Goal: Information Seeking & Learning: Learn about a topic

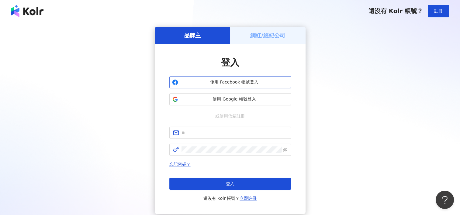
click at [253, 83] on span "使用 Facebook 帳號登入" at bounding box center [235, 82] width 108 height 6
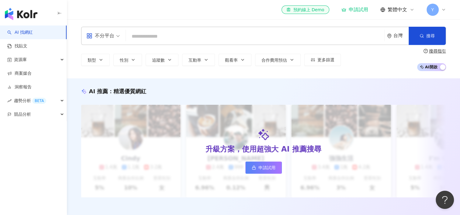
click at [160, 30] on div "不分平台 台灣 搜尋" at bounding box center [263, 36] width 365 height 18
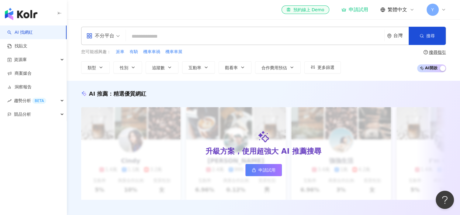
click at [160, 35] on input "search" at bounding box center [255, 37] width 254 height 12
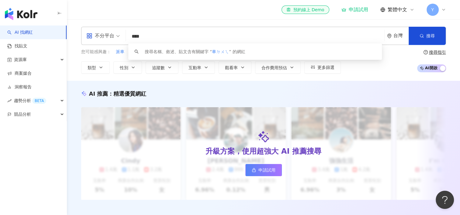
type input "**"
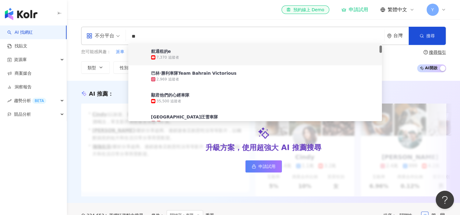
scroll to position [22, 0]
click at [170, 74] on div "巴林·勝利車隊Team Bahrain Victorious" at bounding box center [193, 73] width 85 height 6
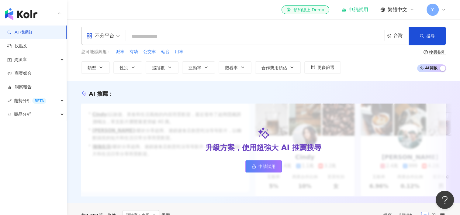
click at [240, 46] on div "不分平台 台灣 搜尋 17b58316-2769-4b95-9233-454c2ca2f9f0 航通租的e 7,370 追蹤者 巴林·勝利車隊Team Bah…" at bounding box center [263, 50] width 389 height 47
click at [240, 38] on input "search" at bounding box center [255, 37] width 254 height 12
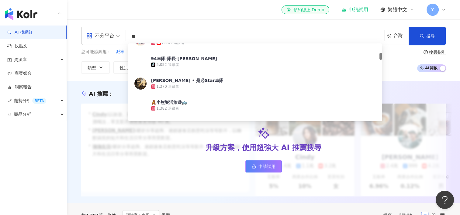
scroll to position [102, 0]
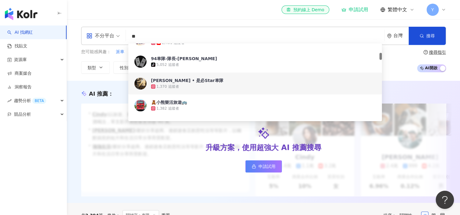
type input "**"
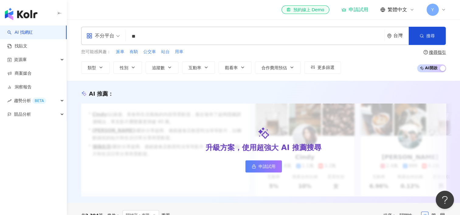
click at [182, 84] on div "AI 推薦 ： 升級方案，使用超強大 AI 推薦搜尋 申請試用 • Cindy : 以旅遊、美食和生活風格的內容而受歡迎，最近發布了超商隱藏調酒喝法，單支影片…" at bounding box center [263, 142] width 393 height 122
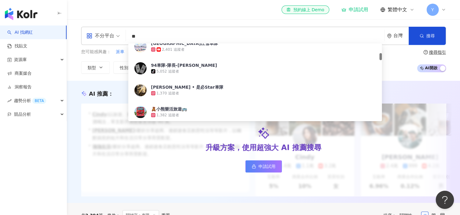
scroll to position [120, 0]
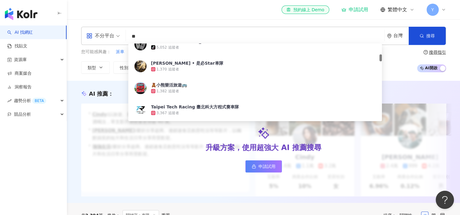
click at [202, 65] on span "林寶波子 • 是必Star車隊" at bounding box center [252, 63] width 202 height 6
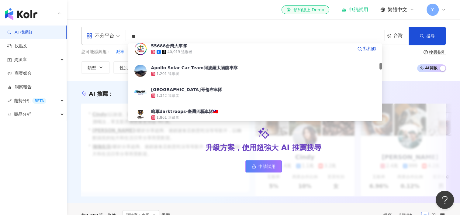
scroll to position [224, 0]
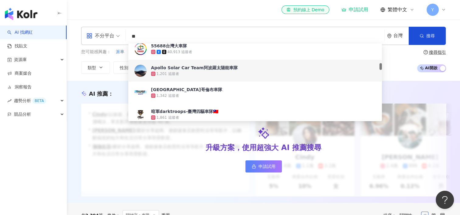
type input "**"
click at [186, 69] on button "互動率" at bounding box center [198, 67] width 33 height 12
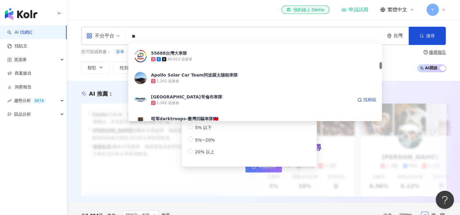
scroll to position [217, 0]
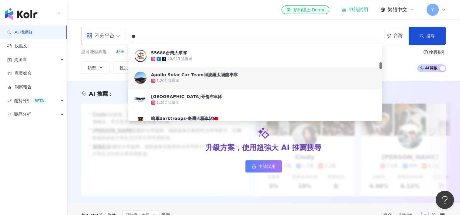
click at [219, 78] on div "1,201 追蹤者" at bounding box center [263, 81] width 225 height 6
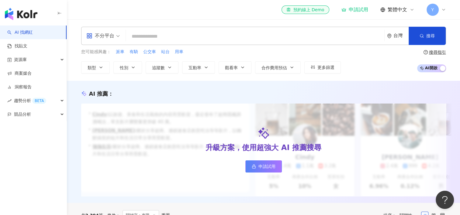
click at [228, 29] on div "不分平台 台灣 搜尋 17b58316-2769-4b95-9233-454c2ca2f9f0 登山接駁/台灣包車/桃園機場接送/登山包車小宇車隊 1,396…" at bounding box center [263, 36] width 365 height 18
click at [219, 31] on input "search" at bounding box center [255, 37] width 254 height 12
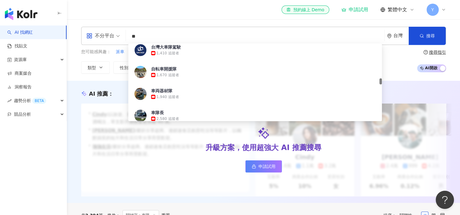
scroll to position [443, 0]
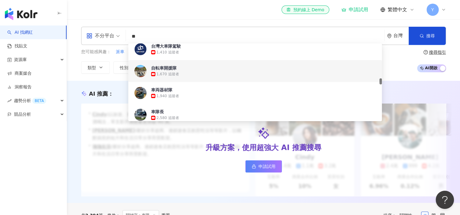
type input "**"
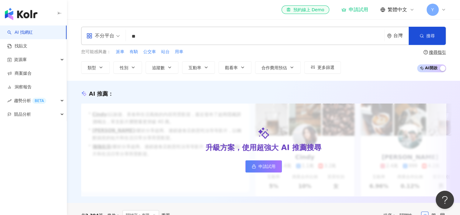
click at [172, 65] on icon "button" at bounding box center [169, 67] width 5 height 5
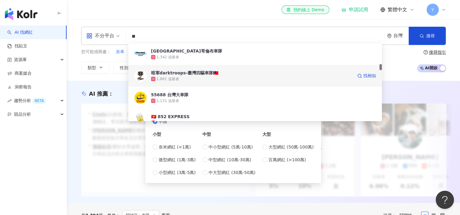
scroll to position [263, 0]
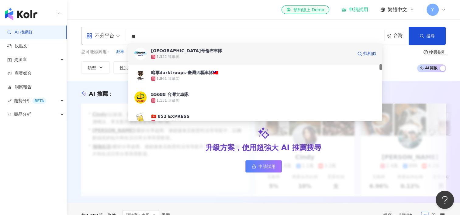
click at [183, 51] on div "台北市哥倫布車隊" at bounding box center [186, 51] width 71 height 6
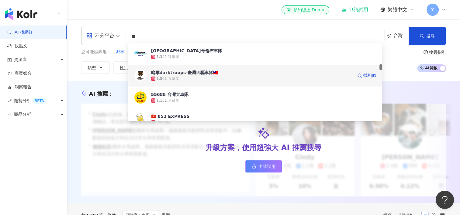
type input "**"
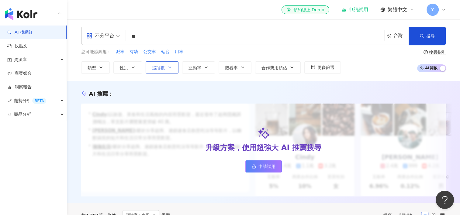
click at [172, 72] on button "追蹤數" at bounding box center [162, 67] width 33 height 12
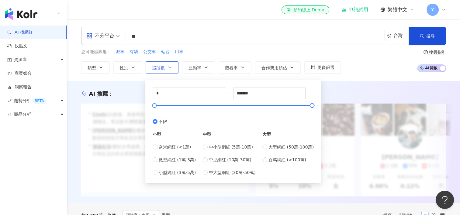
scroll to position [0, 0]
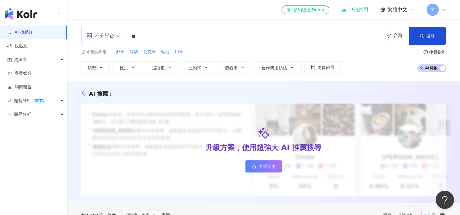
click at [176, 24] on div "不分平台 車隊 ** 台灣 搜尋 17b58316-2769-4b95-9233-454c2ca2f9f0 環島自行車隊 1,773 追蹤者 航通租的e 7,…" at bounding box center [263, 49] width 393 height 61
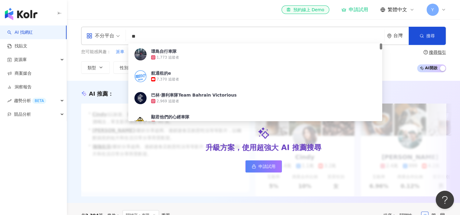
click at [176, 31] on input "**" at bounding box center [255, 37] width 254 height 12
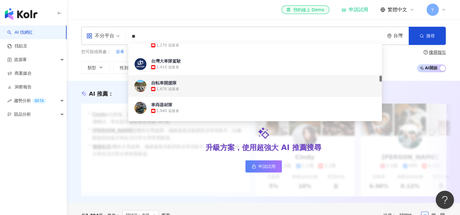
scroll to position [428, 0]
click at [178, 93] on div "自転車開援隊 1,670 追蹤者" at bounding box center [255, 86] width 254 height 22
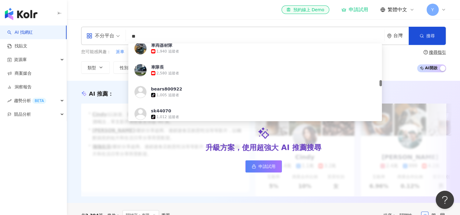
scroll to position [488, 0]
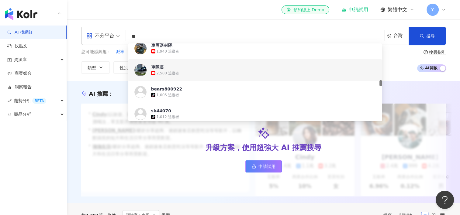
type input "**"
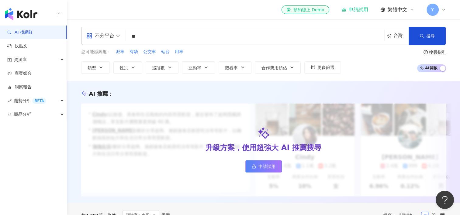
click at [169, 72] on button "追蹤數" at bounding box center [162, 67] width 33 height 12
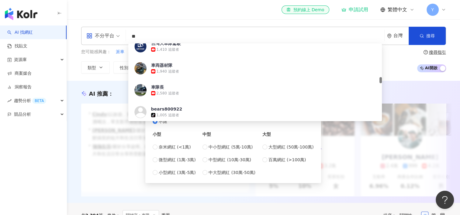
scroll to position [445, 0]
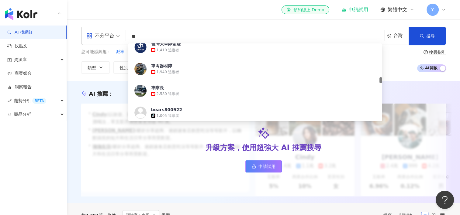
click at [176, 93] on div "2,580 追蹤者" at bounding box center [168, 94] width 23 height 5
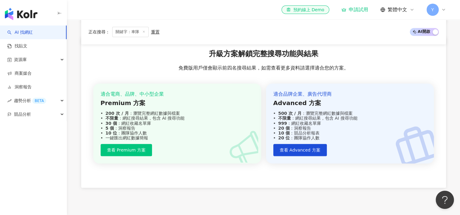
scroll to position [748, 0]
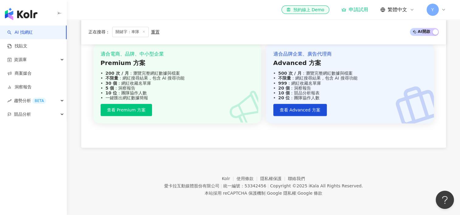
type input "**"
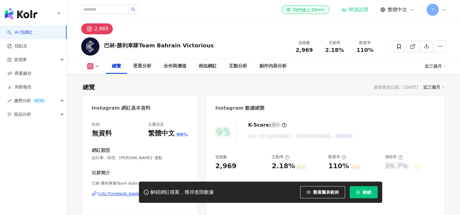
scroll to position [38, 0]
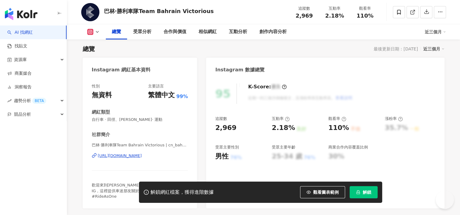
click at [140, 155] on div "https://www.instagram.com/cn_bahrainvictorious/" at bounding box center [120, 155] width 44 height 5
click at [130, 155] on div "https://www.instagram.com/cn_bahrainvictorious/" at bounding box center [120, 155] width 44 height 5
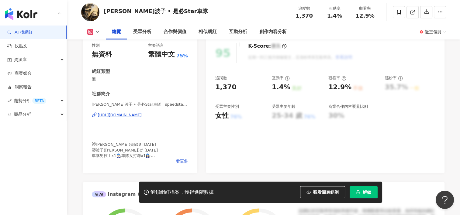
scroll to position [80, 0]
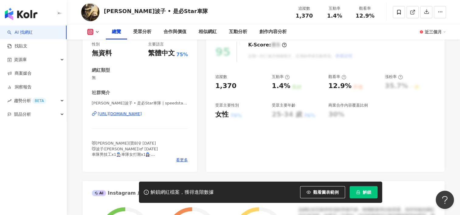
click at [142, 112] on div "https://www.instagram.com/speedstarscat/" at bounding box center [120, 113] width 44 height 5
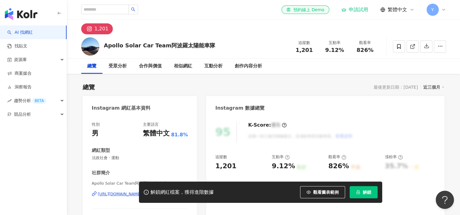
scroll to position [19, 0]
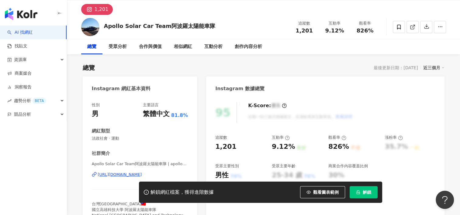
click at [137, 178] on div "Apollo Solar Car Team阿波羅太陽能車隊 | apollo_solar_car https://www.instagram.com/apol…" at bounding box center [140, 180] width 96 height 36
click at [137, 174] on div "https://www.instagram.com/apollo_solar_car/" at bounding box center [120, 174] width 44 height 5
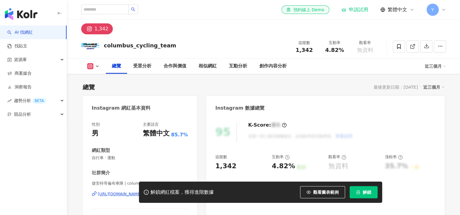
click at [142, 192] on div "https://www.instagram.com/columbus_cycling_team/" at bounding box center [120, 194] width 44 height 5
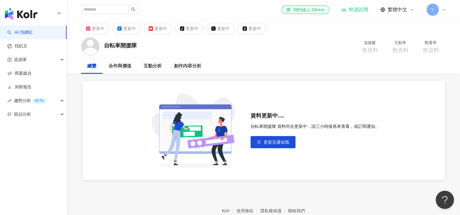
scroll to position [8, 0]
